Goal: Task Accomplishment & Management: Use online tool/utility

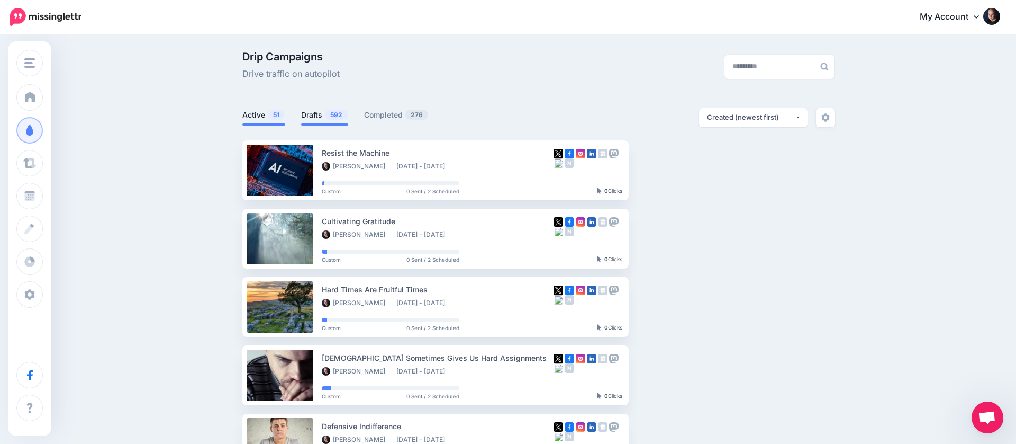
click at [310, 111] on link "Drafts 592" at bounding box center [324, 114] width 47 height 13
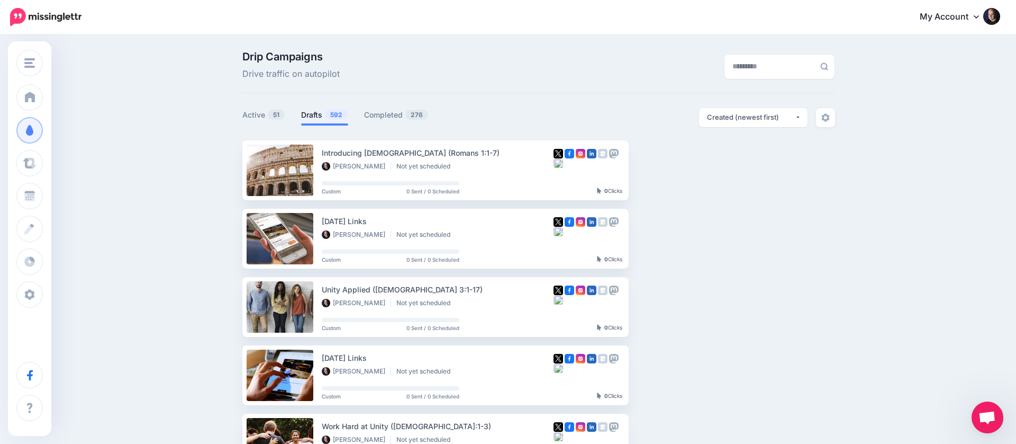
scroll to position [10, 0]
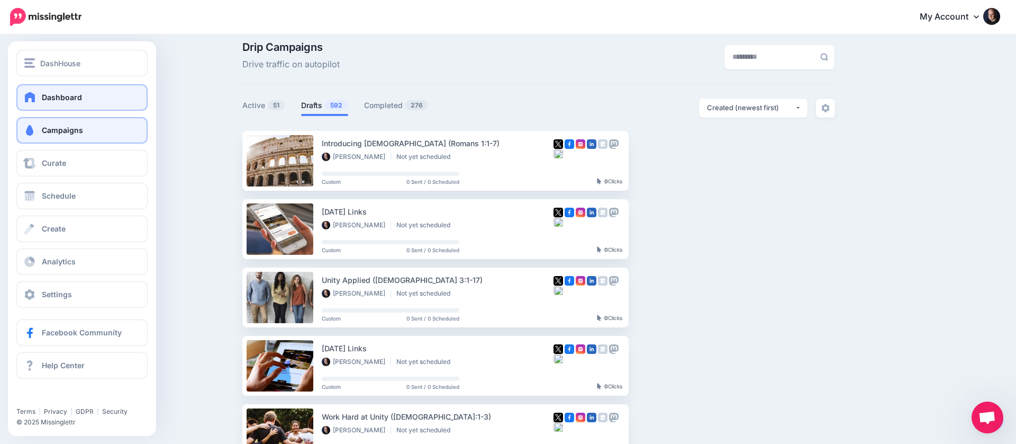
click at [32, 91] on link "Dashboard" at bounding box center [81, 97] width 131 height 26
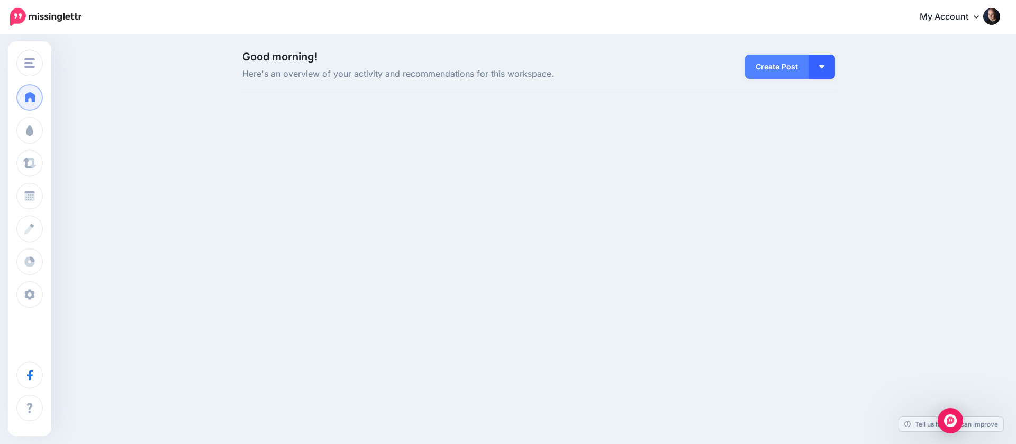
click at [823, 65] on img "button" at bounding box center [821, 66] width 5 height 3
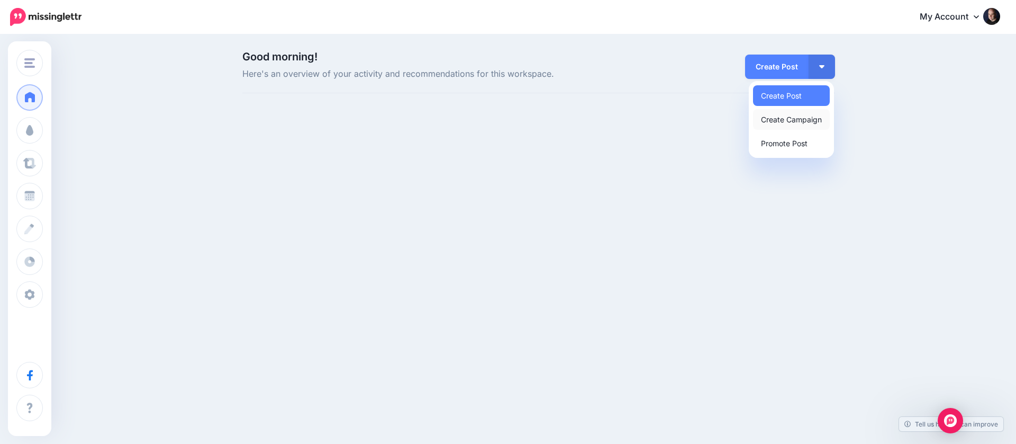
click at [797, 121] on link "Create Campaign" at bounding box center [791, 119] width 77 height 21
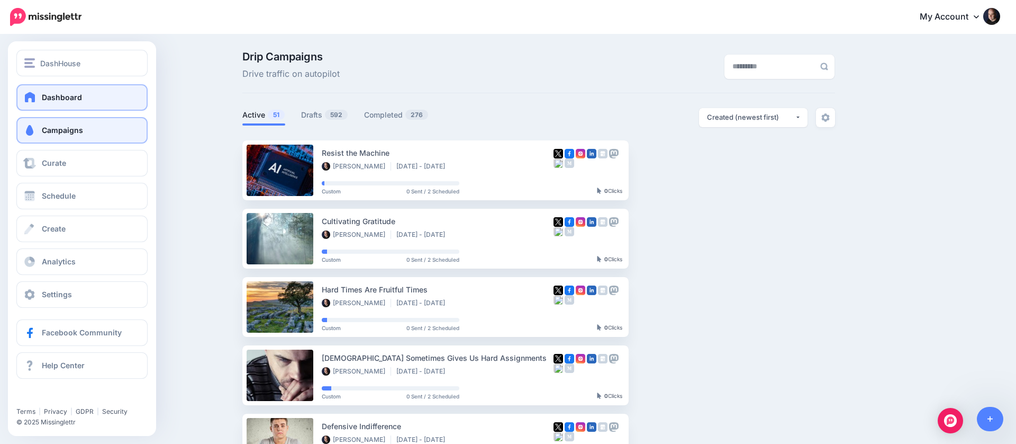
click at [70, 96] on span "Dashboard" at bounding box center [62, 97] width 40 height 9
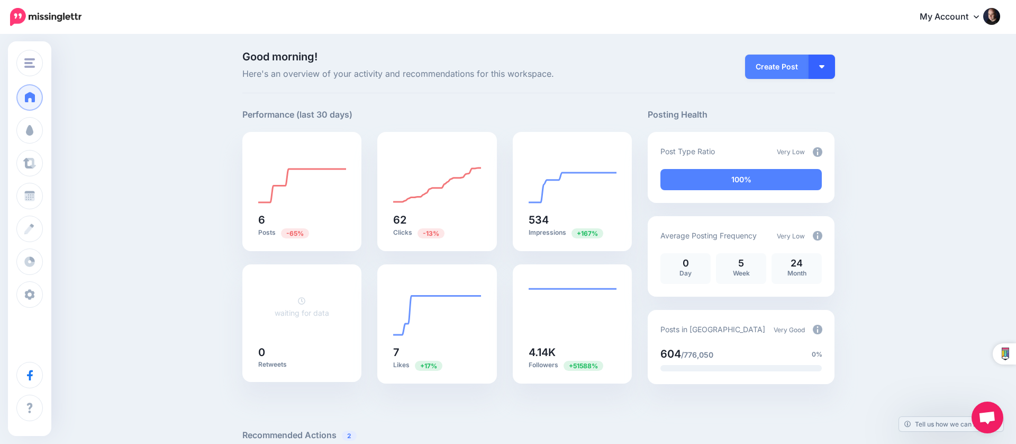
click at [825, 74] on button "button" at bounding box center [822, 67] width 26 height 24
click at [778, 120] on link "Create Campaign" at bounding box center [791, 119] width 77 height 21
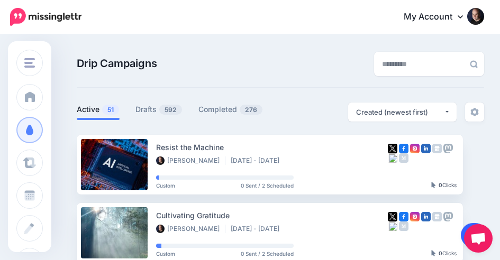
click at [462, 235] on link at bounding box center [474, 235] width 27 height 24
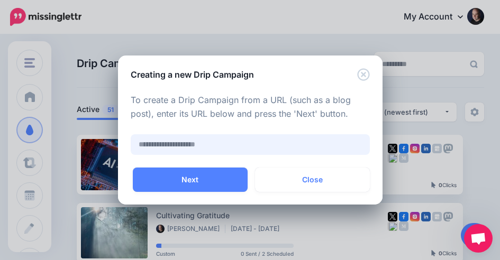
paste input "**********"
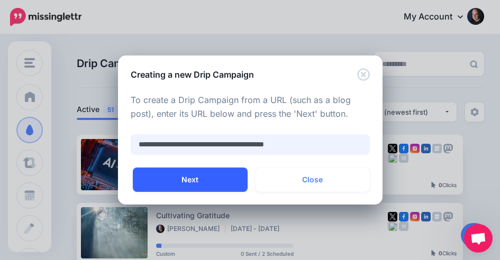
type input "**********"
click at [209, 175] on button "Next" at bounding box center [190, 180] width 115 height 24
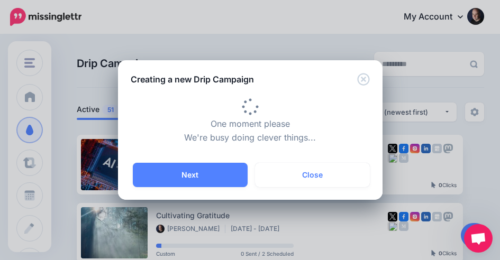
type input "**********"
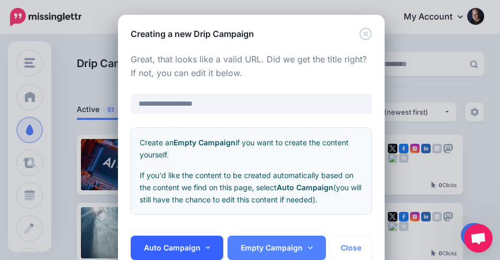
click at [212, 242] on link "Auto Campaign" at bounding box center [177, 248] width 93 height 24
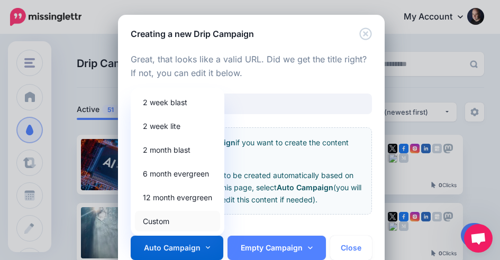
click at [178, 215] on link "Custom" at bounding box center [177, 221] width 85 height 21
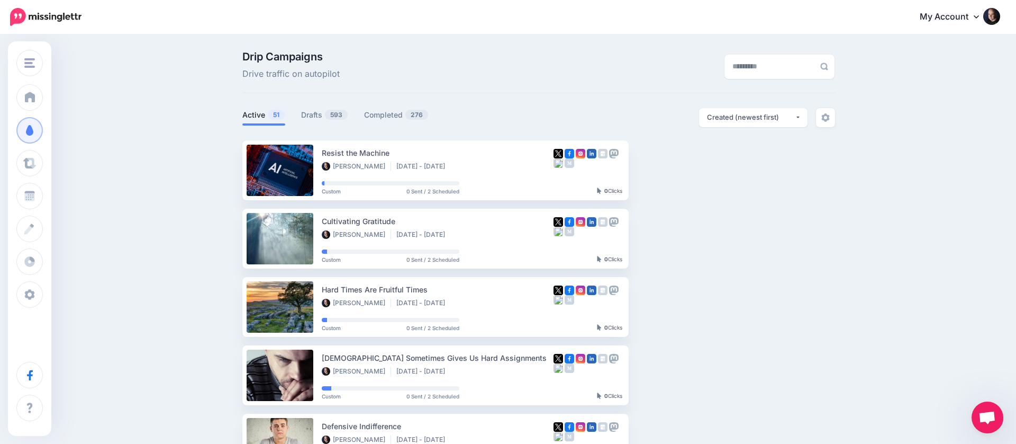
scroll to position [1, 0]
click at [314, 114] on link "Drafts 593" at bounding box center [324, 114] width 47 height 13
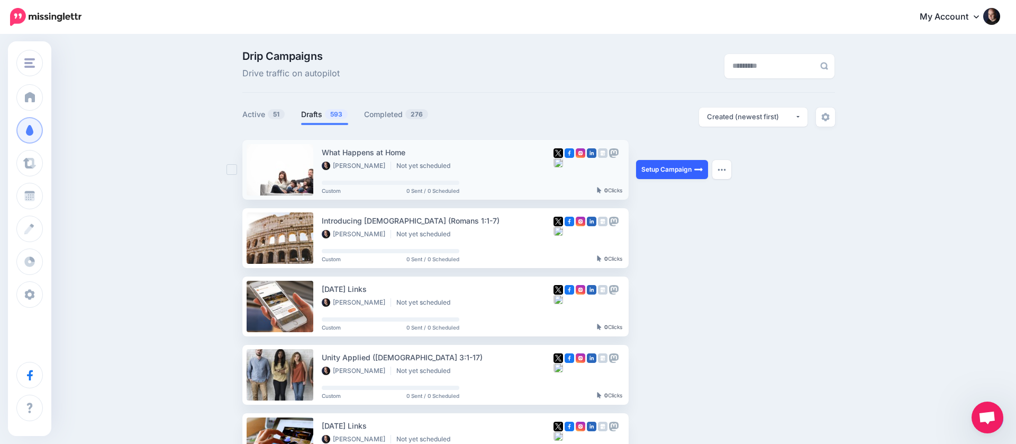
click at [500, 165] on link "Setup Campaign" at bounding box center [672, 169] width 72 height 19
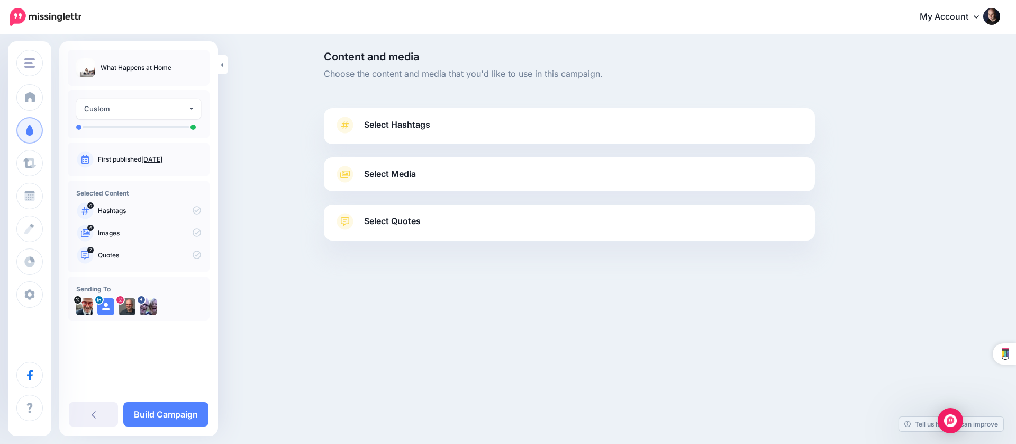
click at [429, 178] on link "Select Media" at bounding box center [569, 174] width 470 height 17
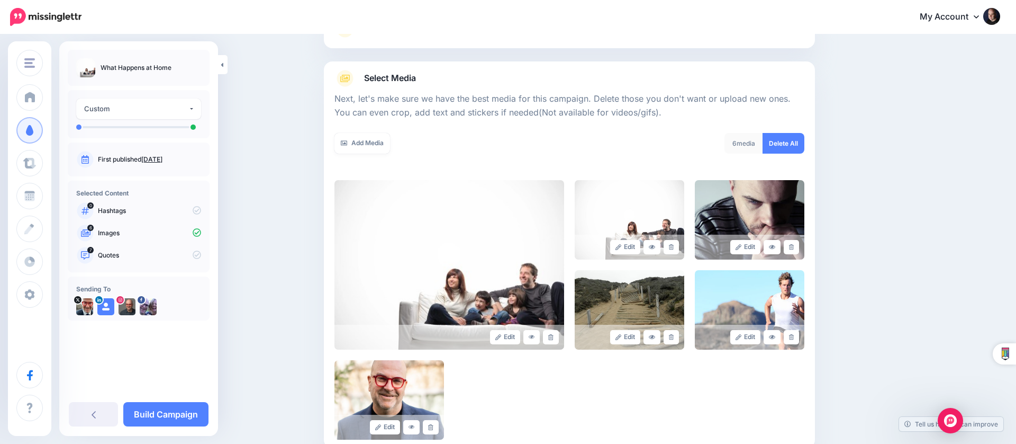
scroll to position [98, 0]
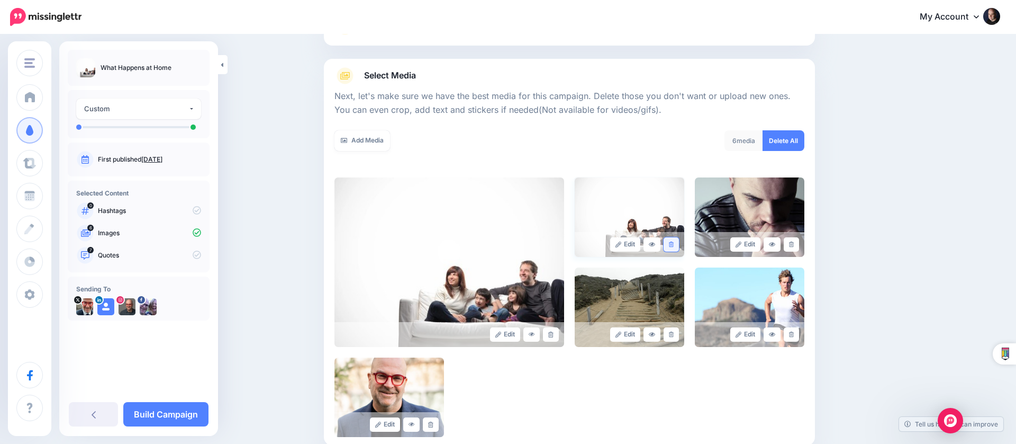
click at [672, 243] on icon at bounding box center [671, 244] width 5 height 6
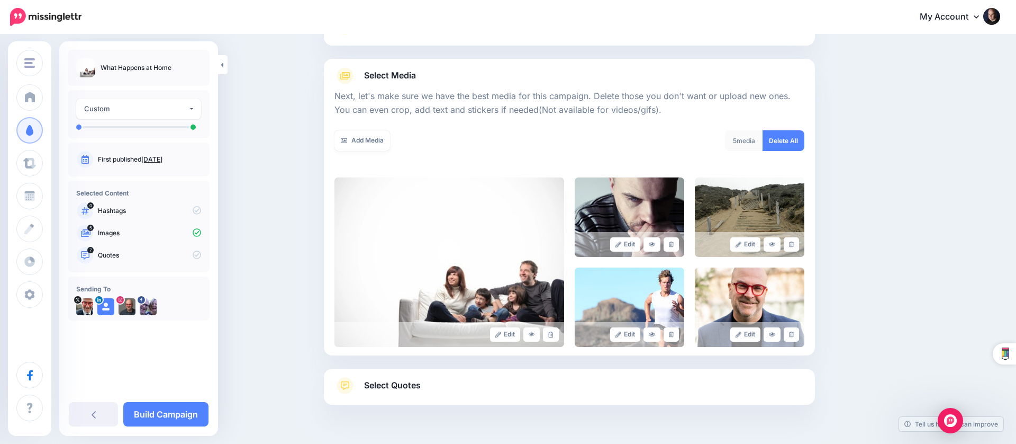
click at [672, 243] on icon at bounding box center [671, 244] width 5 height 6
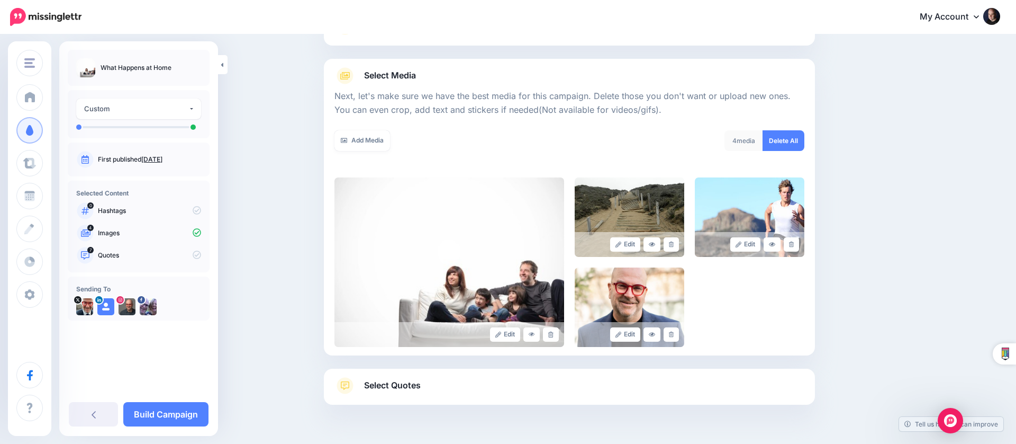
click at [672, 243] on icon at bounding box center [671, 244] width 5 height 6
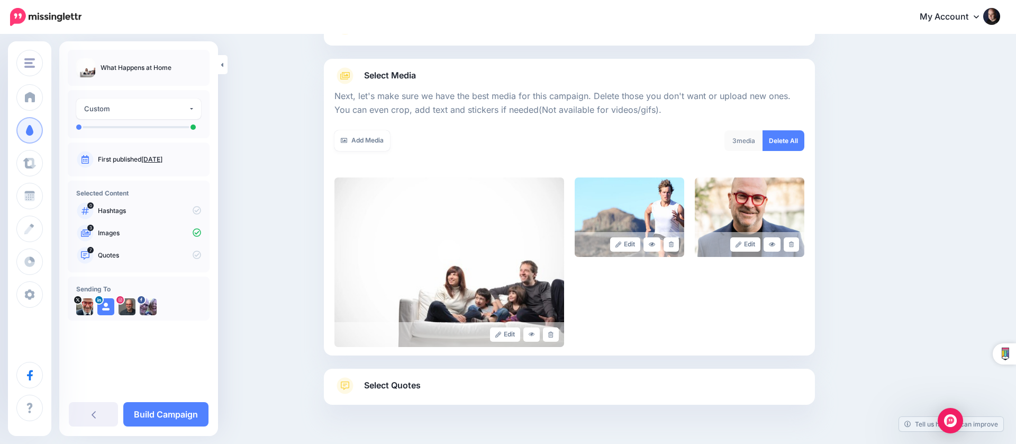
click at [672, 243] on icon at bounding box center [671, 244] width 5 height 6
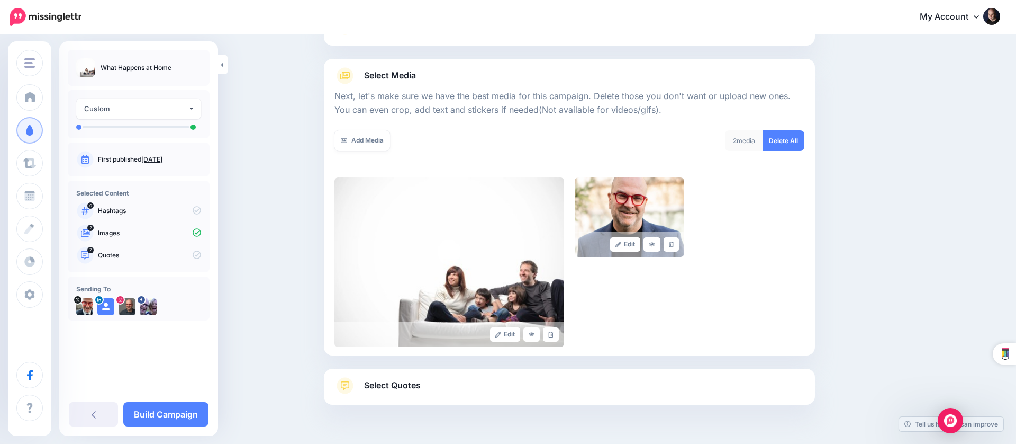
click at [672, 243] on icon at bounding box center [671, 244] width 5 height 6
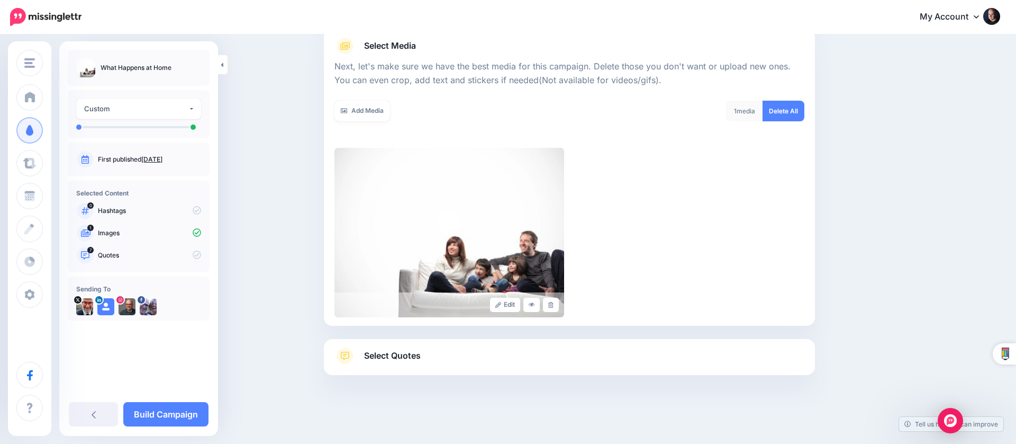
click at [577, 361] on link "Select Quotes" at bounding box center [569, 361] width 470 height 28
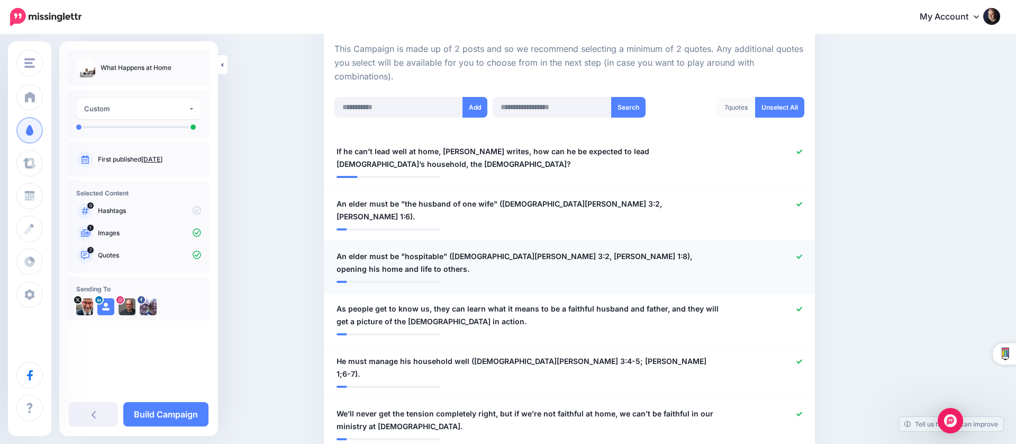
scroll to position [235, 0]
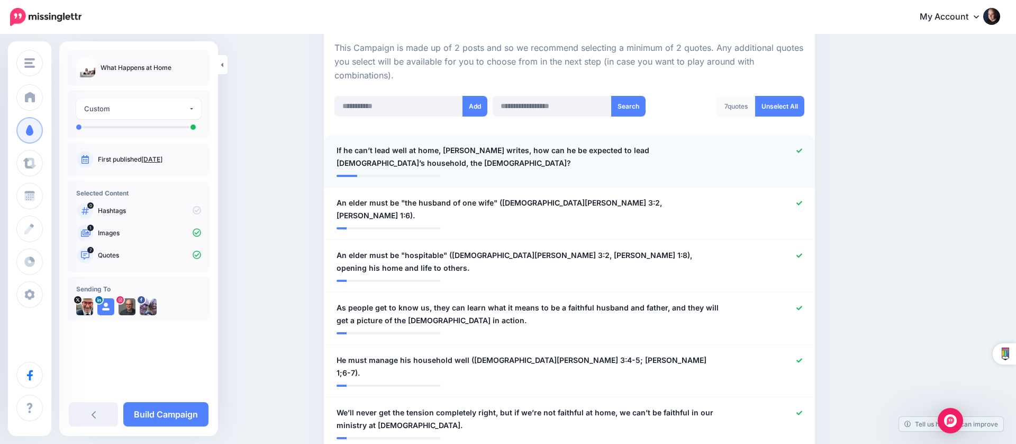
click at [797, 148] on icon at bounding box center [800, 151] width 6 height 6
click at [800, 187] on li "**********" at bounding box center [569, 213] width 491 height 52
click at [799, 200] on icon at bounding box center [800, 203] width 6 height 6
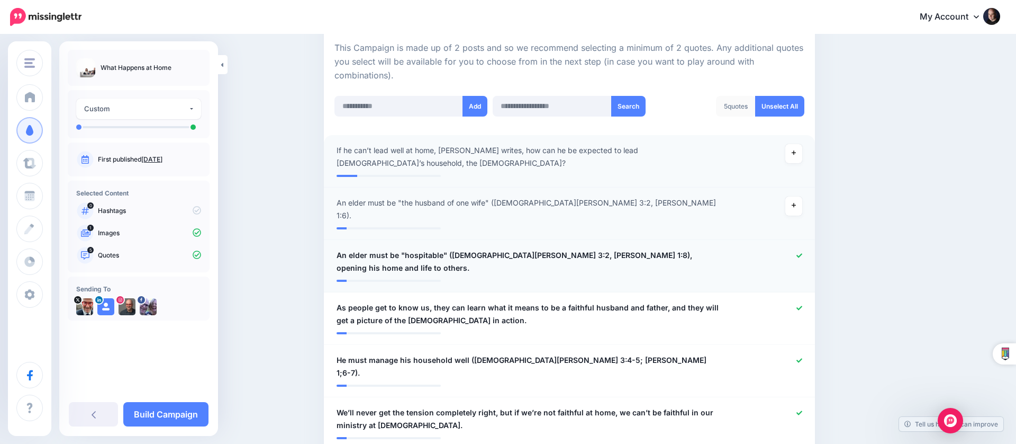
click at [798, 253] on icon at bounding box center [800, 255] width 6 height 4
click at [797, 305] on icon at bounding box center [800, 307] width 6 height 4
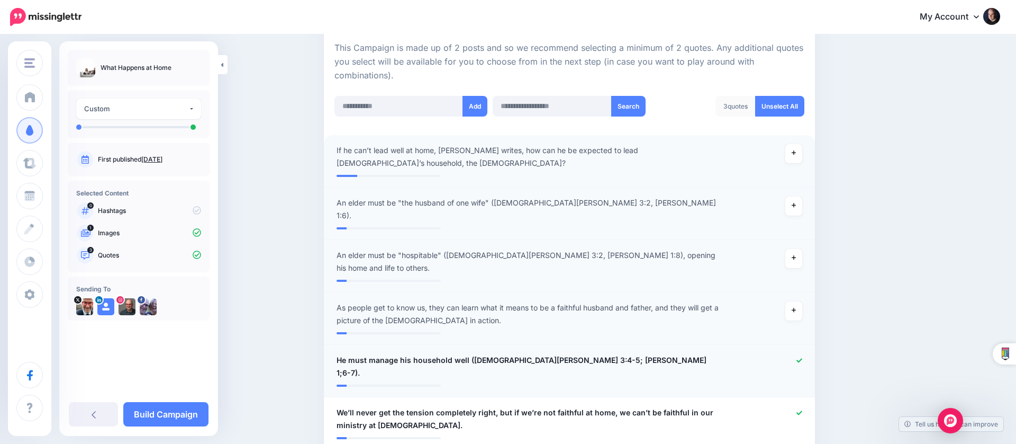
click at [798, 357] on icon at bounding box center [800, 360] width 6 height 6
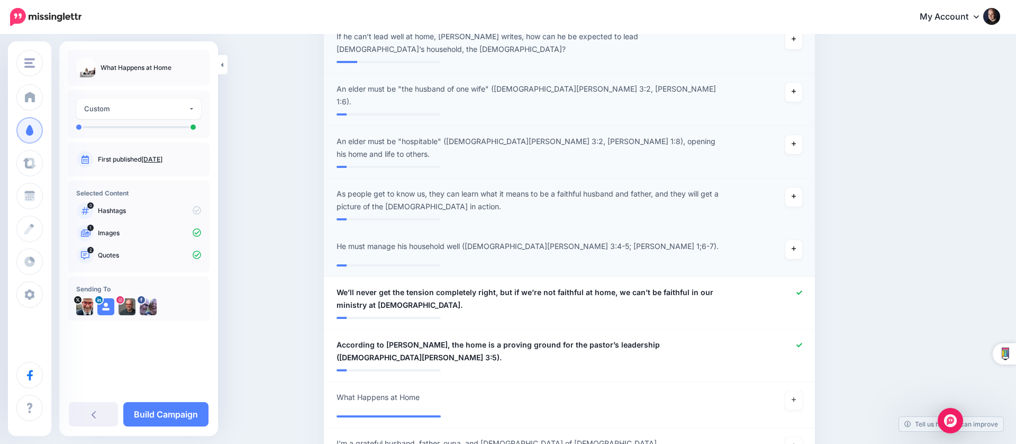
scroll to position [394, 0]
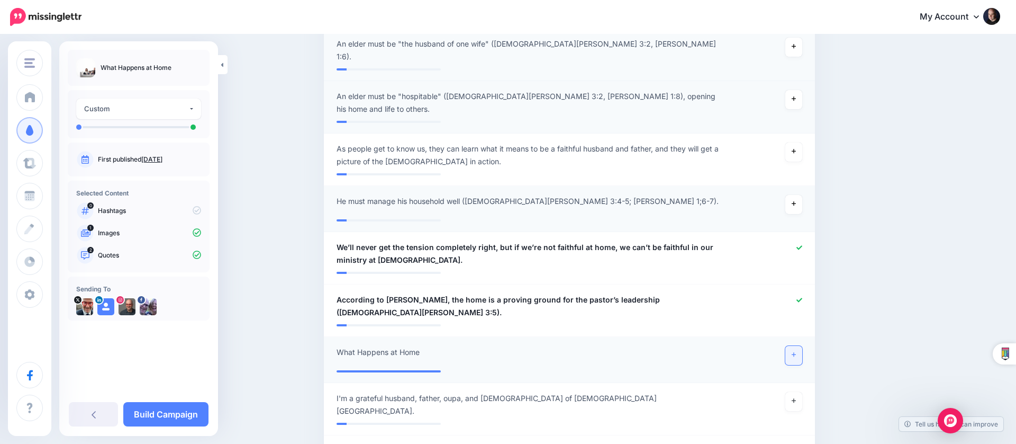
click at [795, 351] on icon at bounding box center [794, 354] width 4 height 6
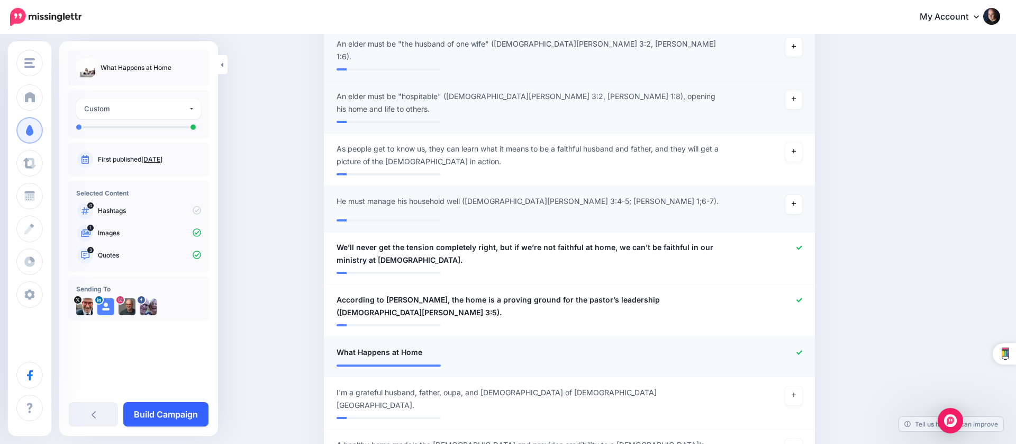
click at [181, 417] on link "Build Campaign" at bounding box center [165, 414] width 85 height 24
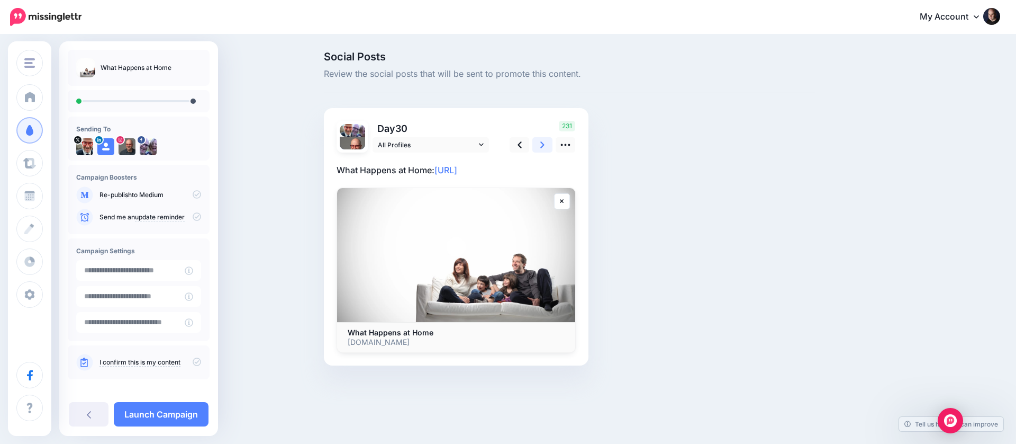
click at [545, 142] on icon at bounding box center [542, 144] width 4 height 11
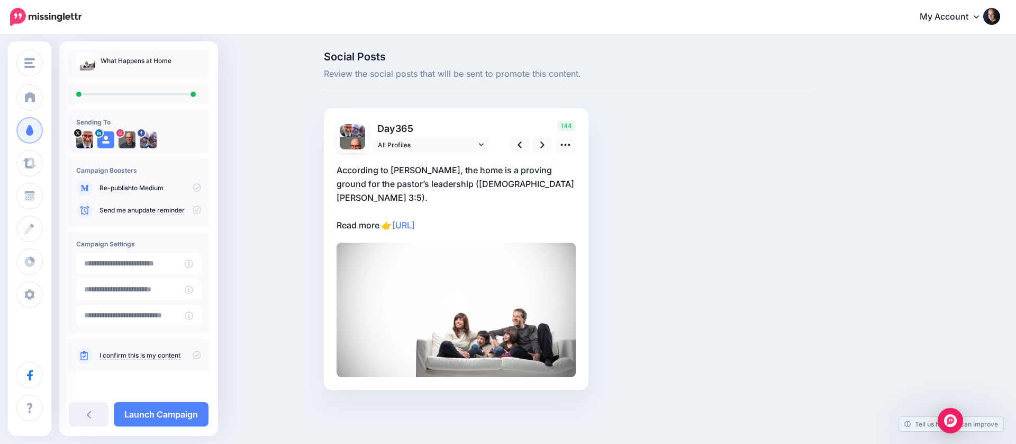
scroll to position [7, 0]
drag, startPoint x: 197, startPoint y: 355, endPoint x: 191, endPoint y: 355, distance: 6.4
click at [197, 355] on div "I confirm this is my content" at bounding box center [139, 355] width 142 height 34
click at [193, 355] on icon at bounding box center [197, 354] width 8 height 8
click at [189, 417] on link "Launch Campaign" at bounding box center [161, 414] width 95 height 24
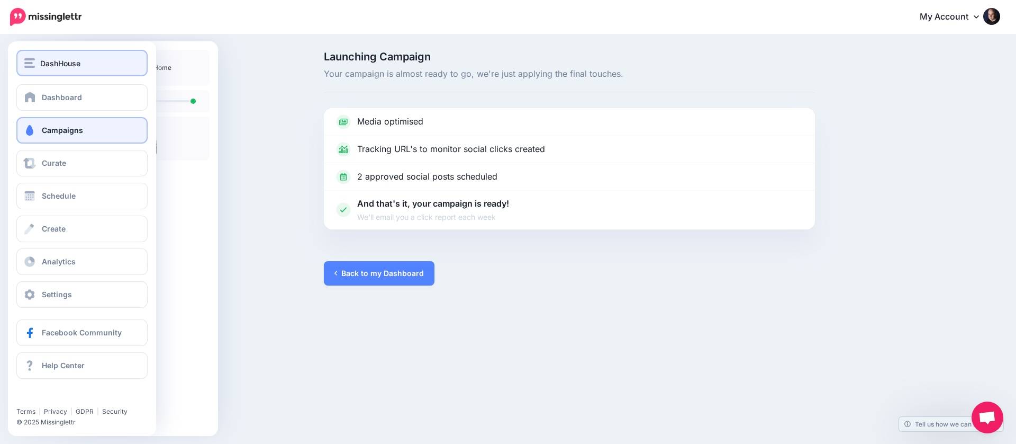
click at [71, 69] on button "DashHouse" at bounding box center [81, 63] width 131 height 26
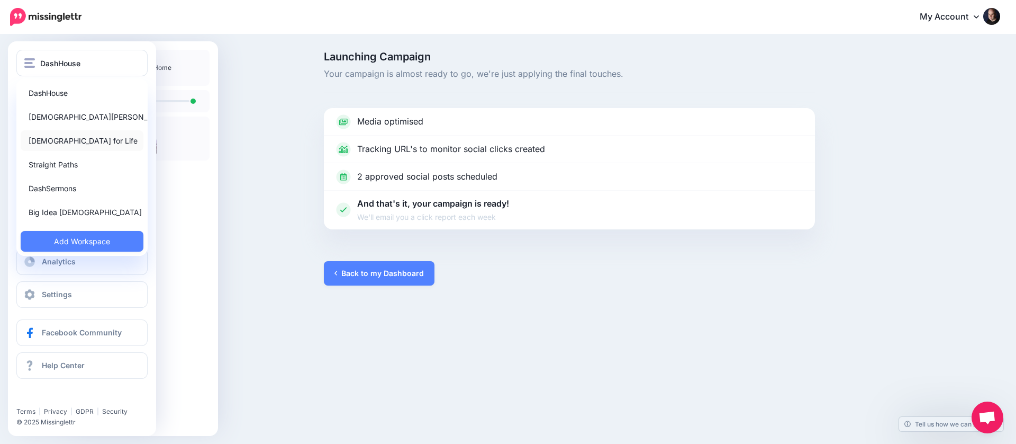
click at [75, 144] on link "[DEMOGRAPHIC_DATA] for Life" at bounding box center [82, 140] width 123 height 21
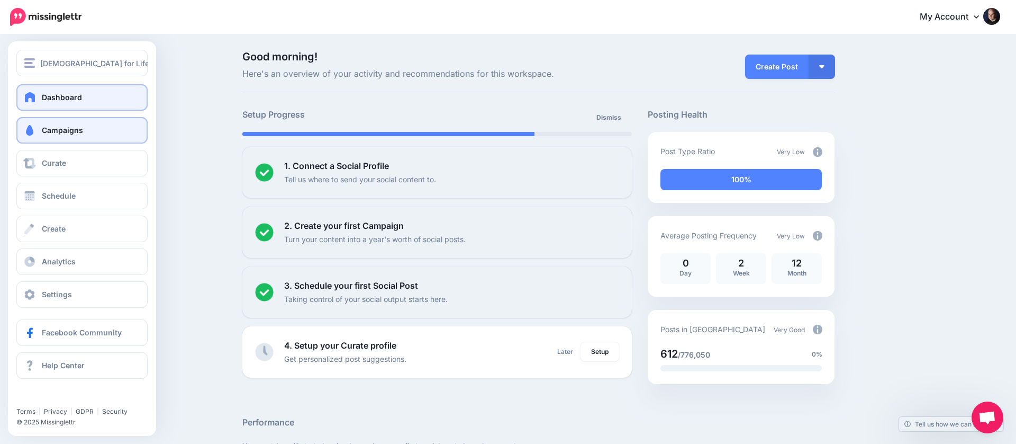
click at [39, 130] on link "Campaigns" at bounding box center [81, 130] width 131 height 26
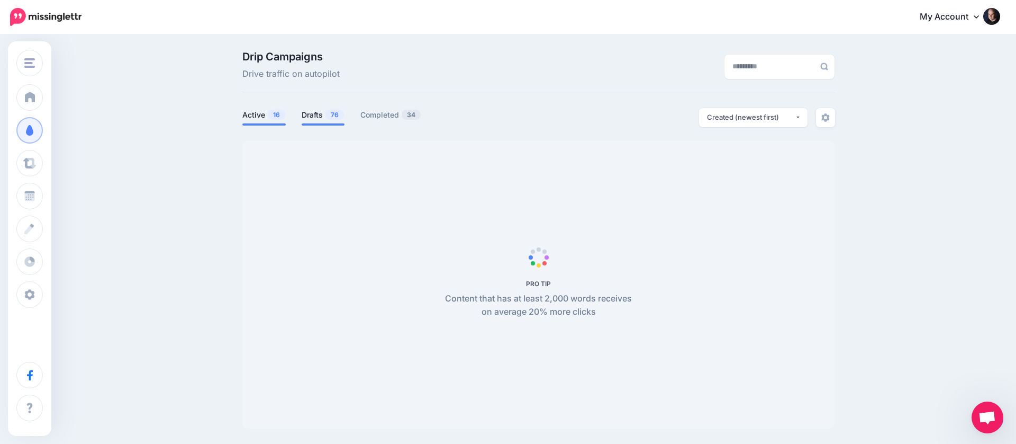
click at [318, 115] on link "Drafts 76" at bounding box center [323, 114] width 43 height 13
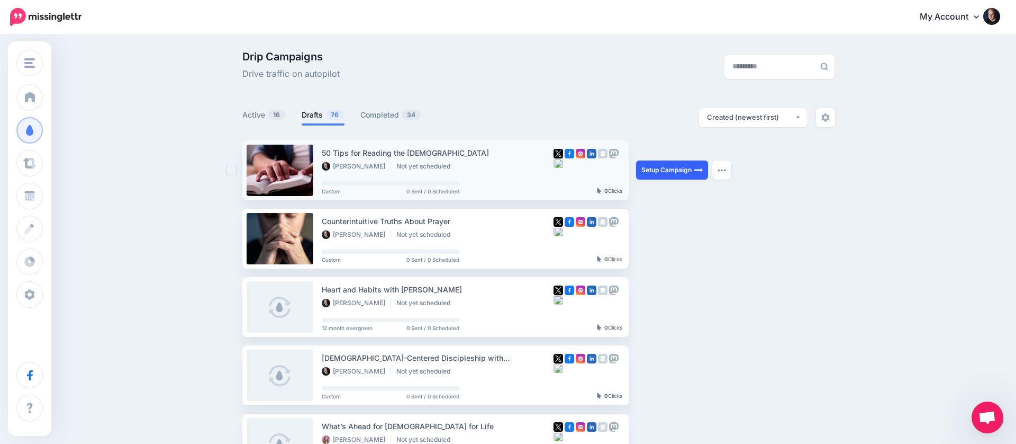
click at [673, 167] on link "Setup Campaign" at bounding box center [672, 169] width 72 height 19
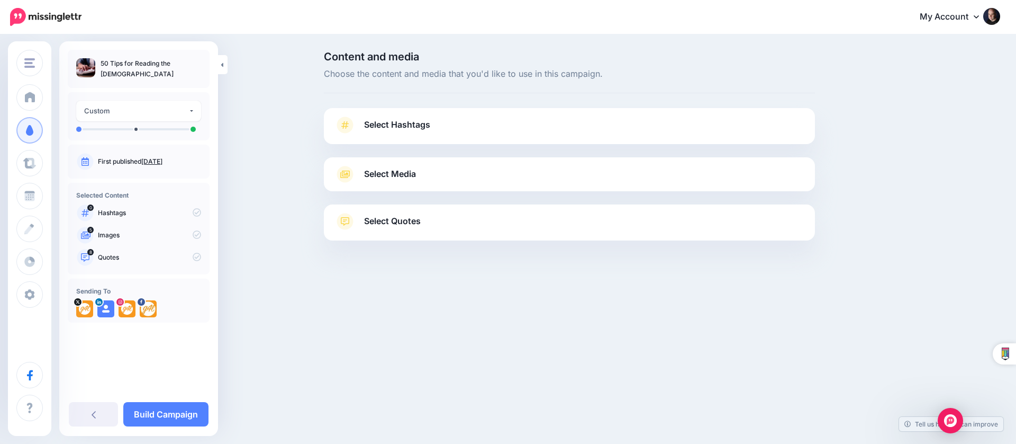
click at [541, 168] on link "Select Media" at bounding box center [569, 174] width 470 height 17
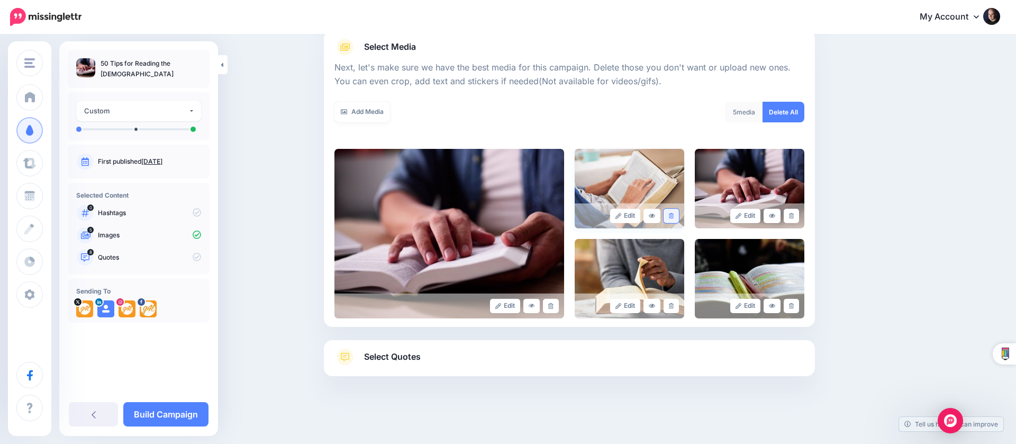
scroll to position [126, 0]
click at [670, 213] on icon at bounding box center [671, 216] width 5 height 6
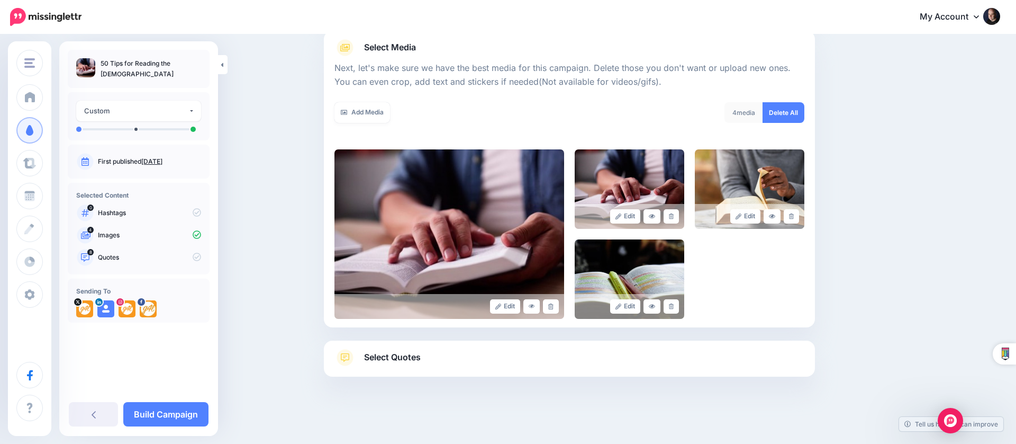
click at [670, 213] on icon at bounding box center [671, 216] width 5 height 6
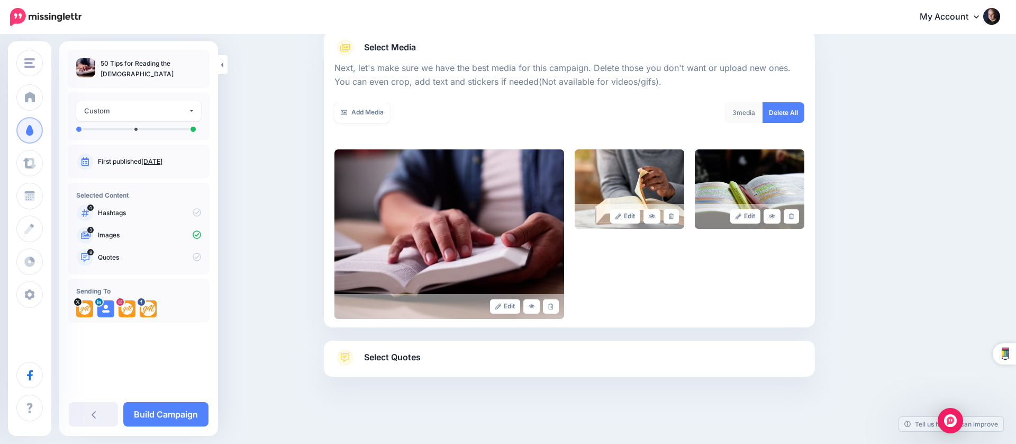
click at [670, 213] on icon at bounding box center [671, 216] width 5 height 6
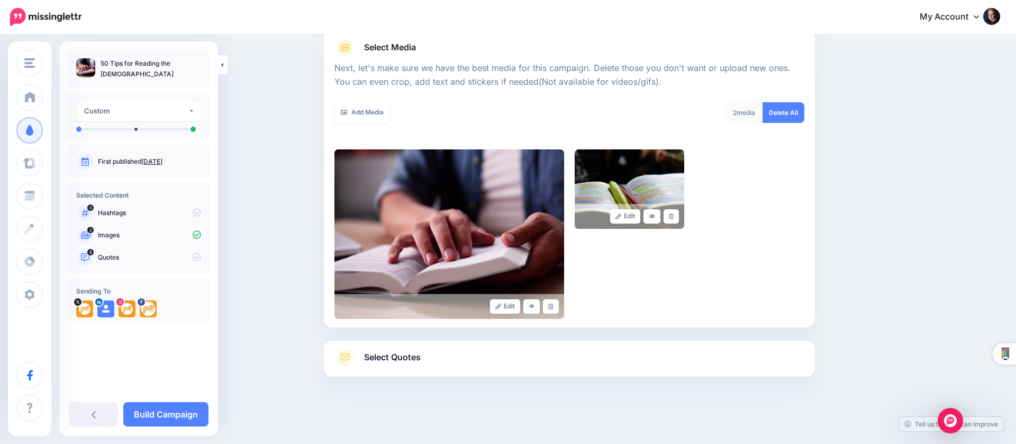
click at [670, 213] on icon at bounding box center [671, 216] width 5 height 6
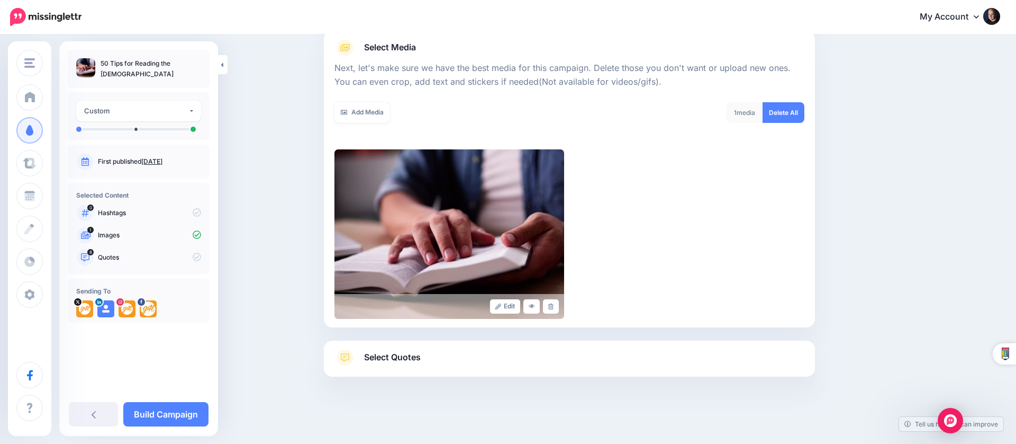
click at [445, 349] on link "Select Quotes" at bounding box center [569, 363] width 470 height 28
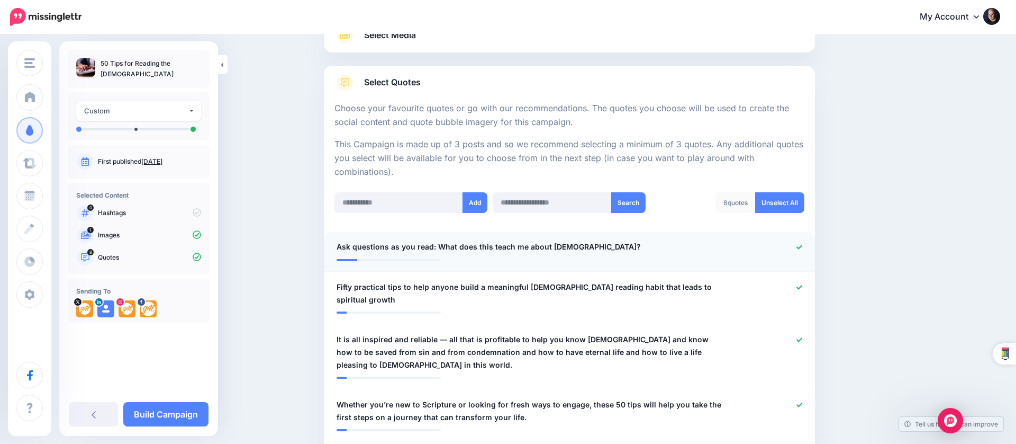
scroll to position [139, 0]
click at [797, 243] on icon at bounding box center [800, 246] width 6 height 6
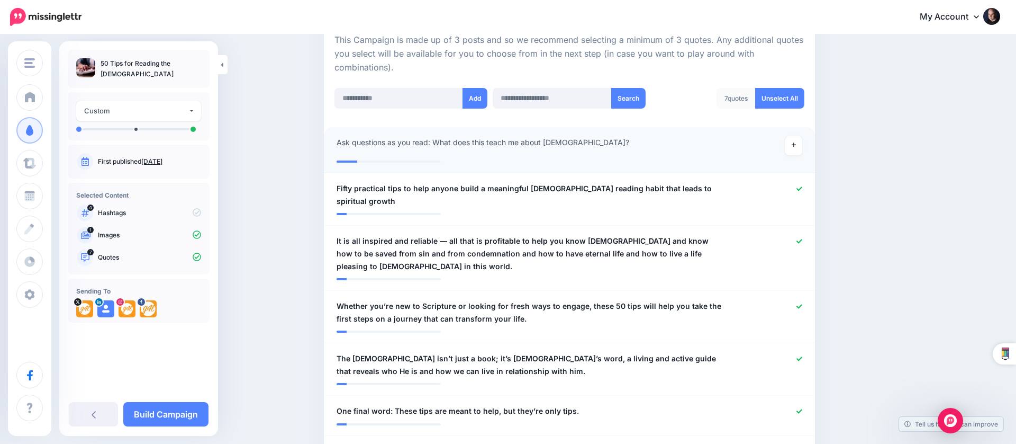
scroll to position [245, 0]
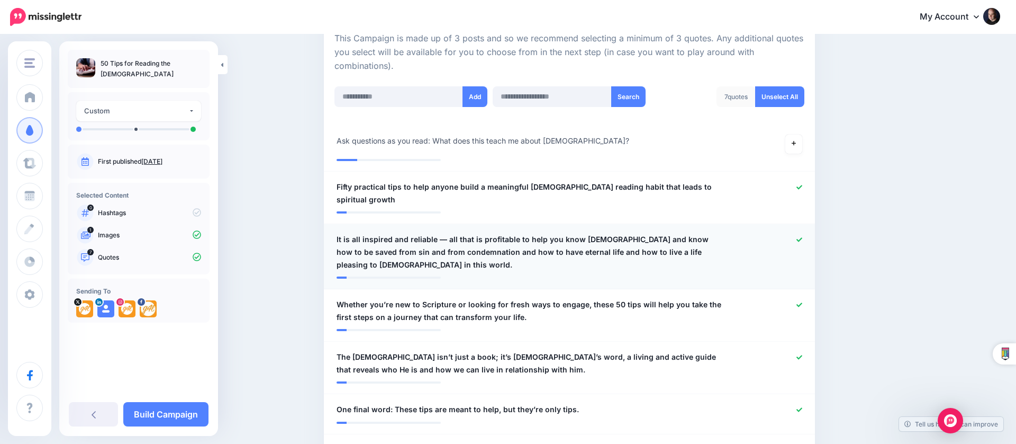
click at [797, 237] on icon at bounding box center [800, 240] width 6 height 6
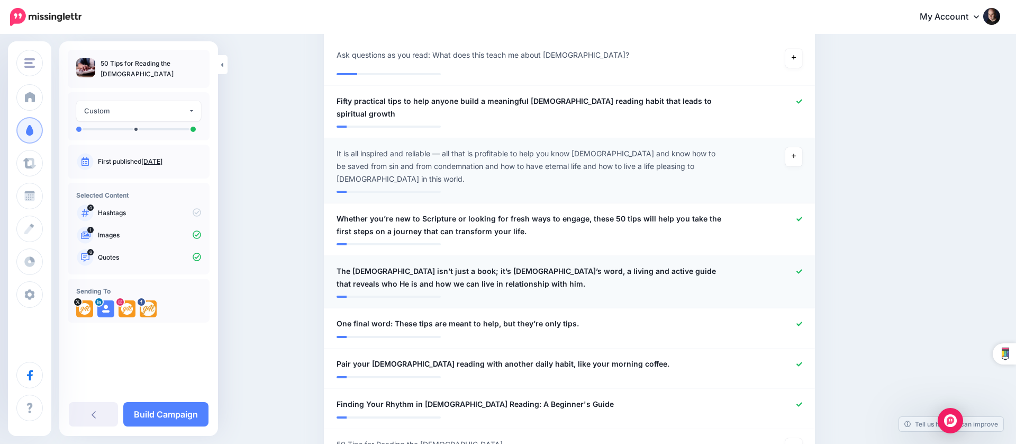
scroll to position [331, 0]
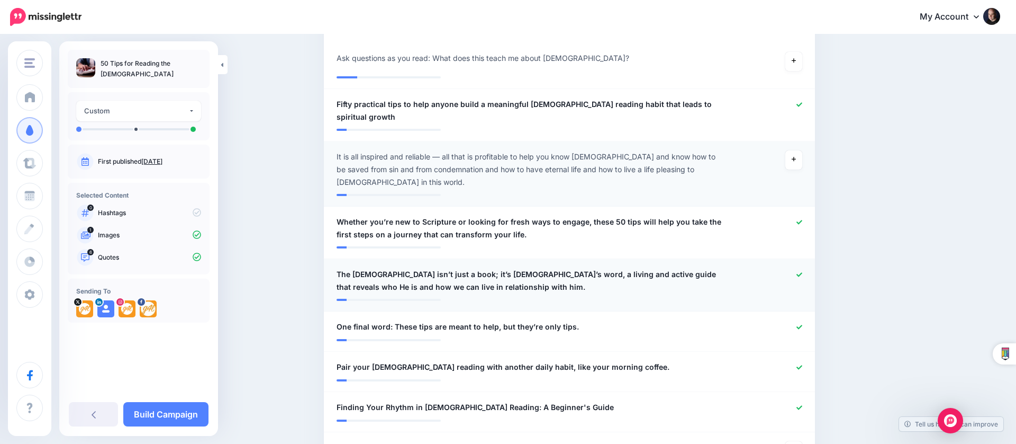
click at [802, 268] on div at bounding box center [770, 280] width 80 height 25
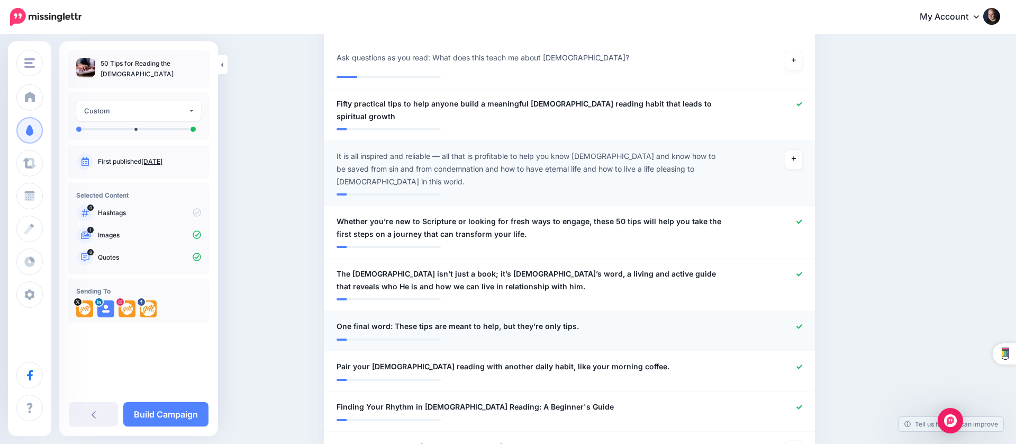
click at [797, 323] on icon at bounding box center [800, 326] width 6 height 6
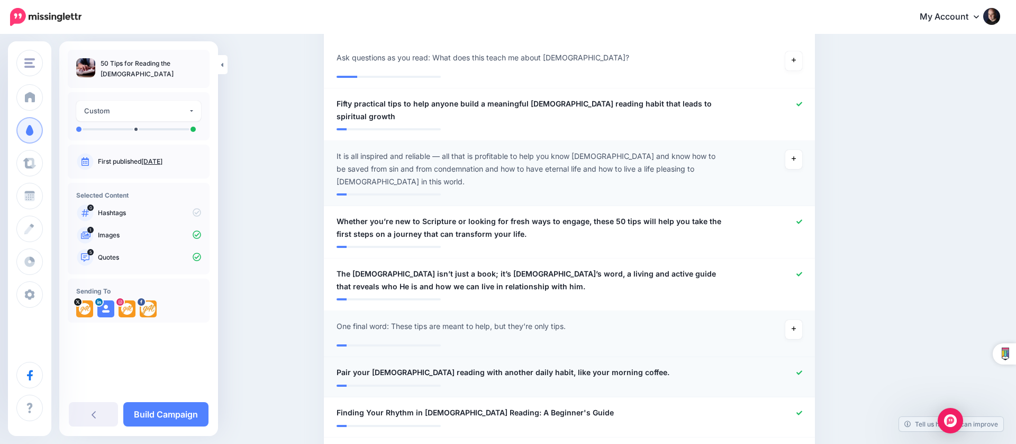
click at [800, 369] on icon at bounding box center [800, 372] width 6 height 6
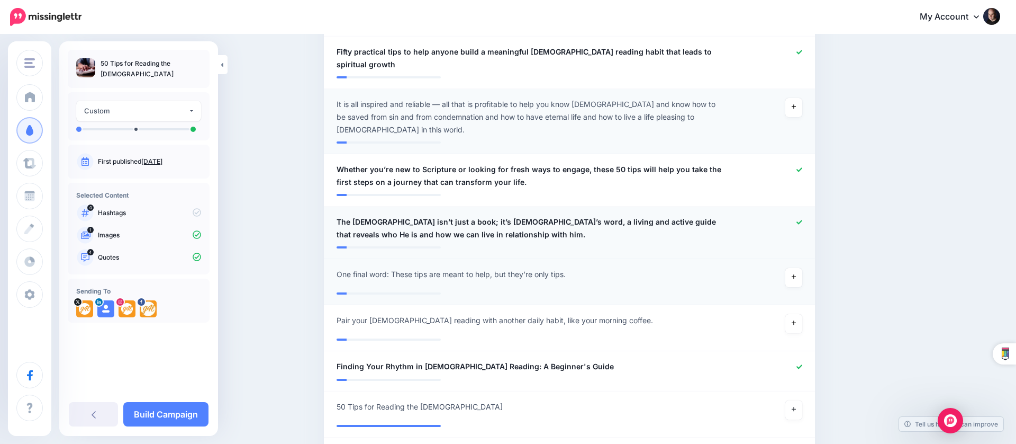
scroll to position [384, 0]
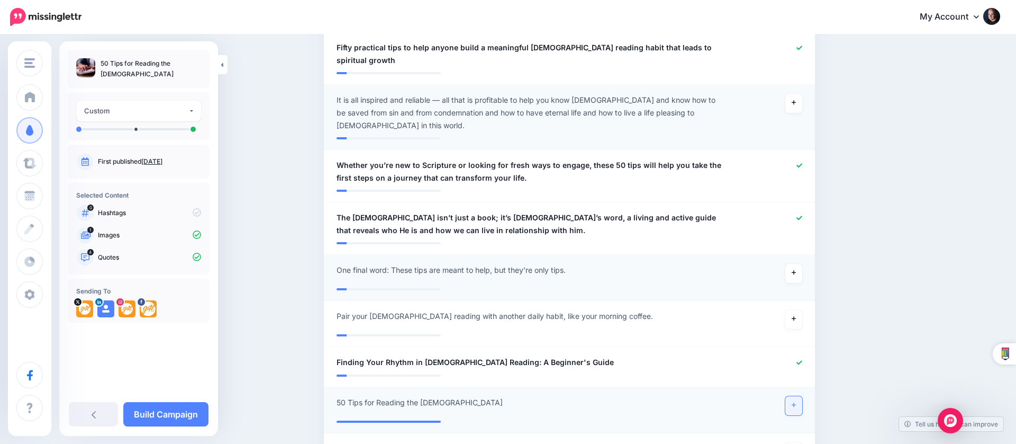
click at [792, 402] on icon at bounding box center [794, 405] width 4 height 6
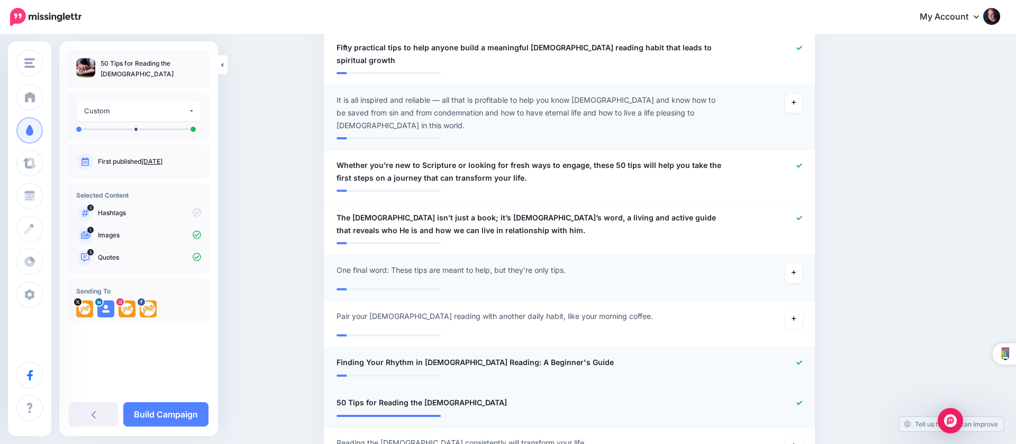
click at [801, 359] on icon at bounding box center [800, 362] width 6 height 6
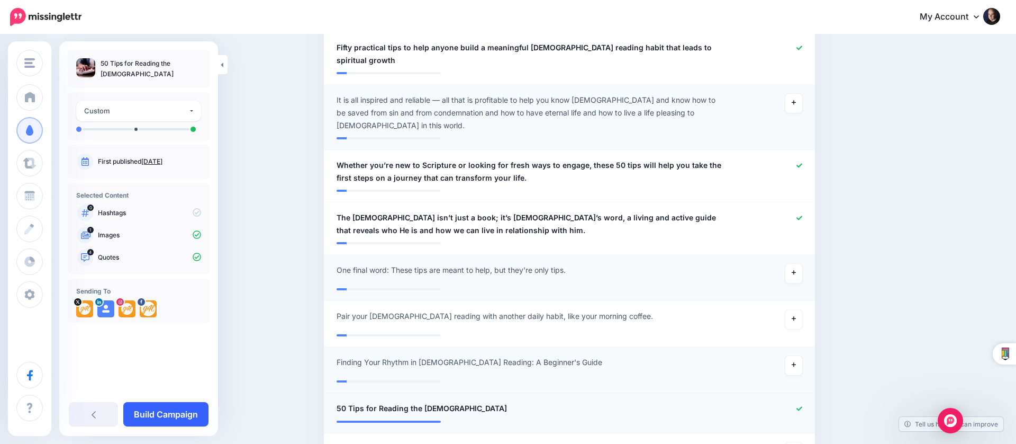
click at [186, 417] on link "Build Campaign" at bounding box center [165, 414] width 85 height 24
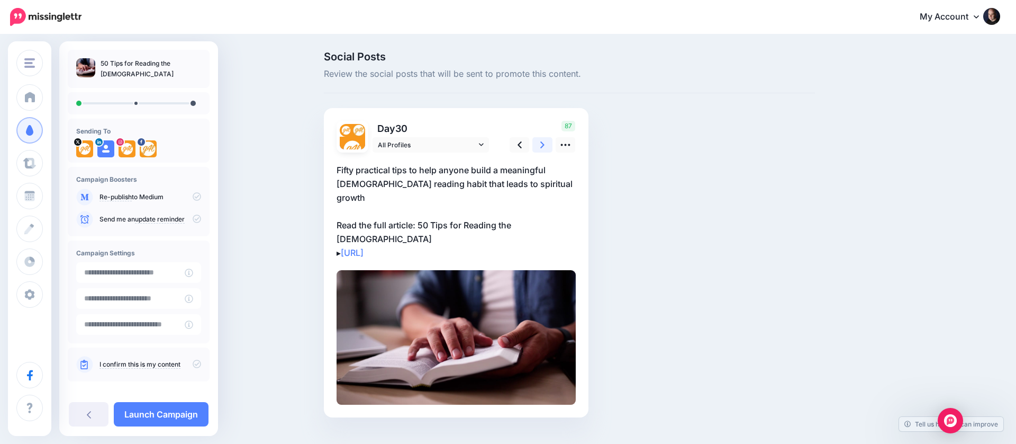
click at [543, 142] on icon at bounding box center [542, 144] width 4 height 11
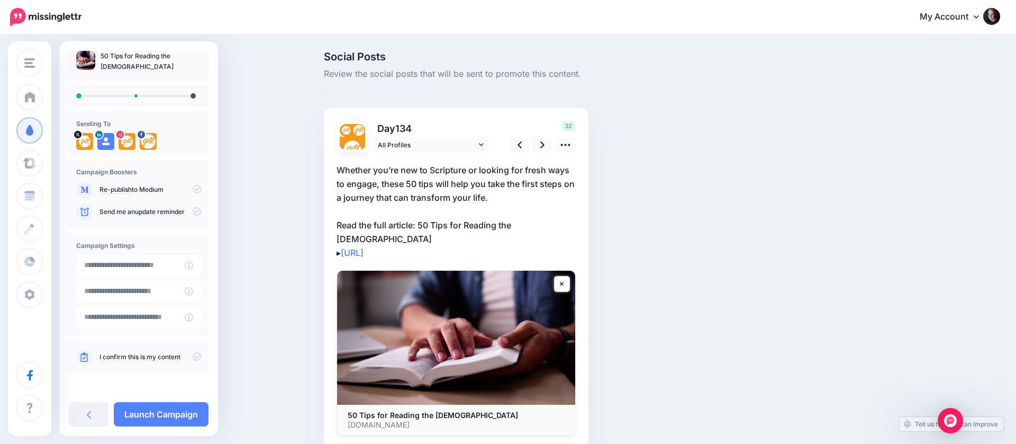
scroll to position [7, 0]
click at [194, 355] on icon at bounding box center [197, 356] width 8 height 8
click at [540, 144] on icon at bounding box center [542, 144] width 4 height 11
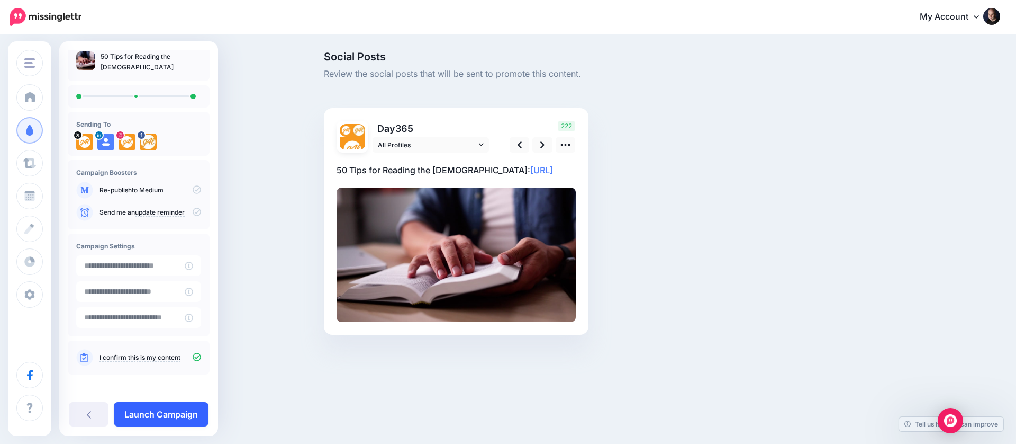
click at [175, 415] on link "Launch Campaign" at bounding box center [161, 414] width 95 height 24
